Goal: Information Seeking & Learning: Learn about a topic

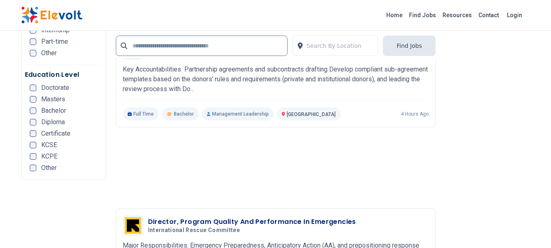
scroll to position [1837, 0]
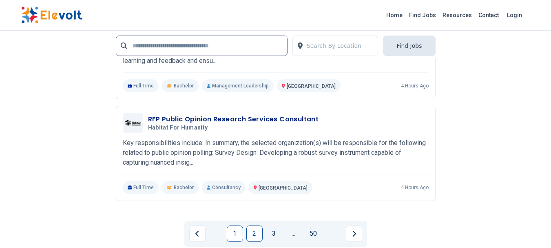
click at [257, 233] on link "2" at bounding box center [255, 233] width 16 height 16
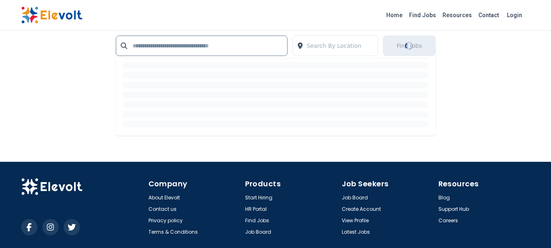
scroll to position [1136, 0]
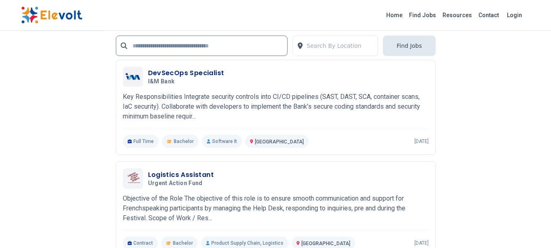
scroll to position [2041, 0]
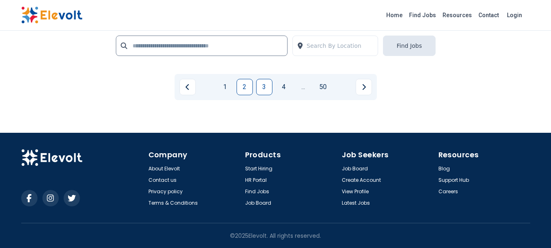
click at [265, 85] on link "3" at bounding box center [264, 87] width 16 height 16
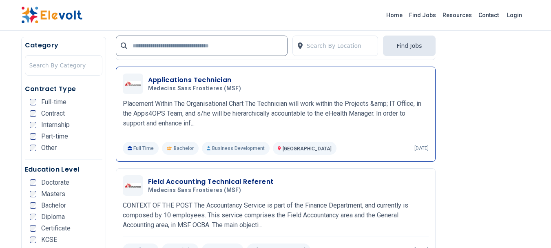
scroll to position [612, 0]
